Goal: Information Seeking & Learning: Get advice/opinions

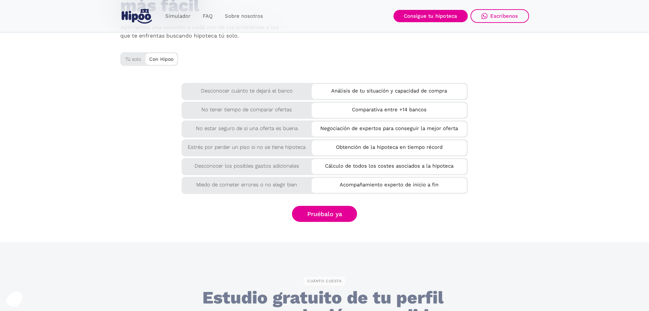
scroll to position [1159, 0]
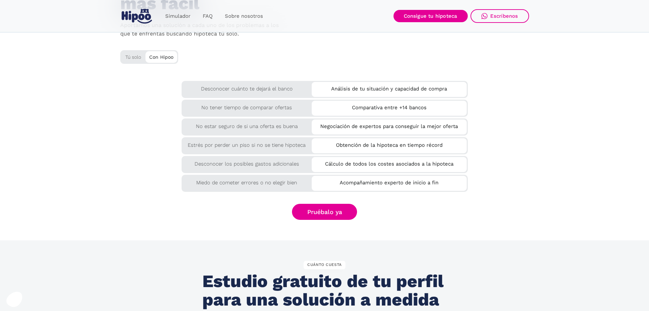
click at [159, 59] on div "Con Hipoo" at bounding box center [162, 56] width 32 height 10
click at [128, 55] on div "Tú solo" at bounding box center [149, 55] width 58 height 11
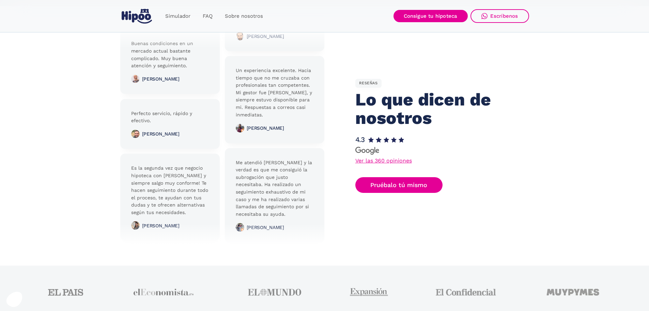
scroll to position [1534, 0]
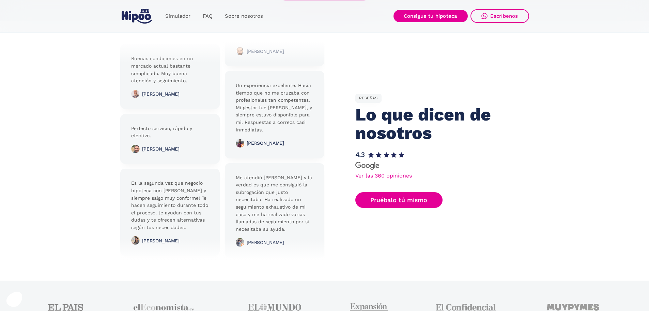
click at [386, 175] on link "Ver las 360 opiniones" at bounding box center [384, 175] width 57 height 5
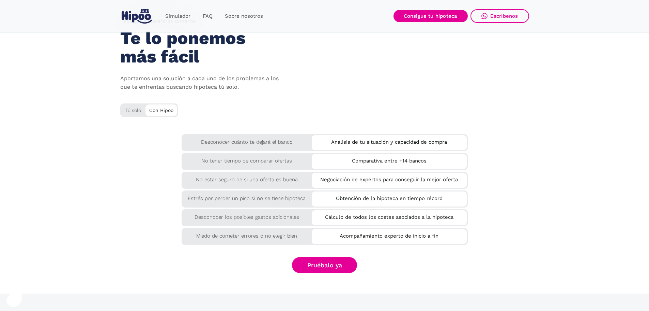
scroll to position [1125, 0]
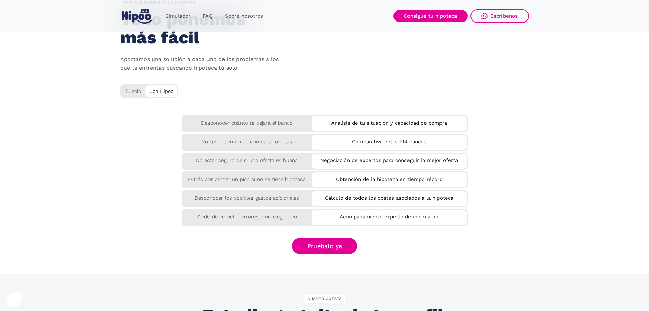
click at [580, 96] on section "por QUÉ rodearte de expertos Te lo ponemos más fácil Aportamos una solución a c…" at bounding box center [324, 126] width 649 height 296
click at [288, 101] on div "por QUÉ rodearte de expertos Te lo ponemos más fácil Aportamos una solución a c…" at bounding box center [324, 53] width 409 height 111
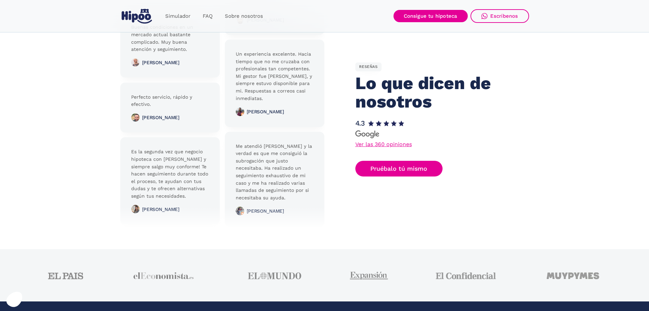
scroll to position [1531, 0]
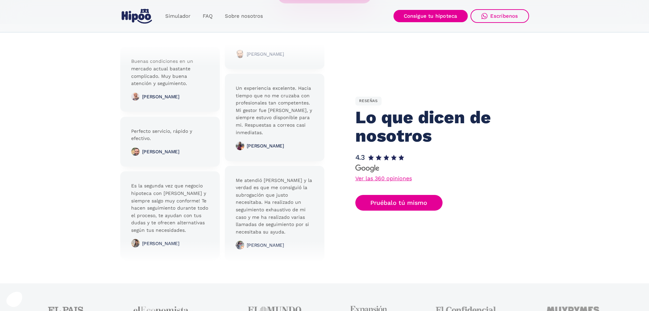
click at [385, 178] on link "Ver las 360 opiniones" at bounding box center [384, 178] width 57 height 5
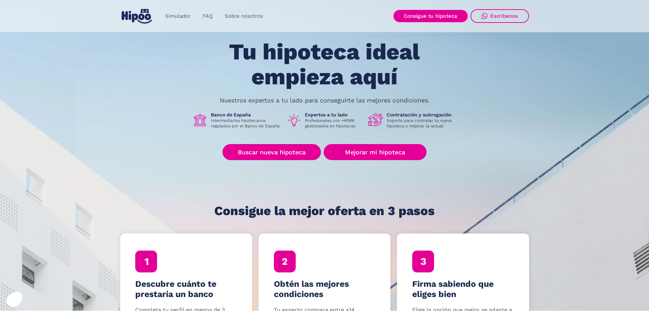
scroll to position [0, 0]
